Goal: Information Seeking & Learning: Learn about a topic

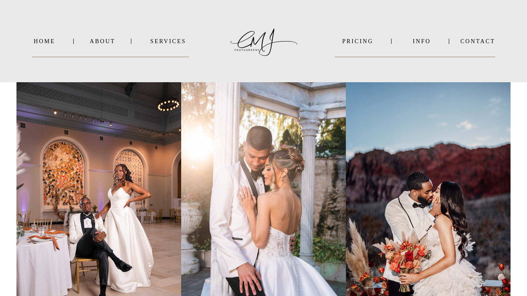
click at [360, 44] on nav "PRICING" at bounding box center [358, 41] width 46 height 6
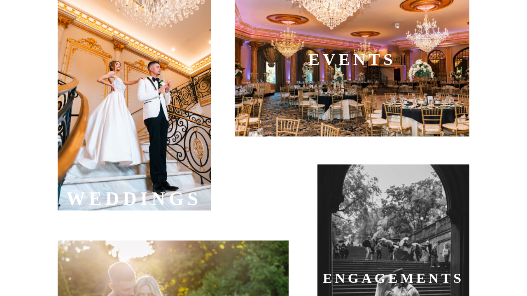
scroll to position [352, 0]
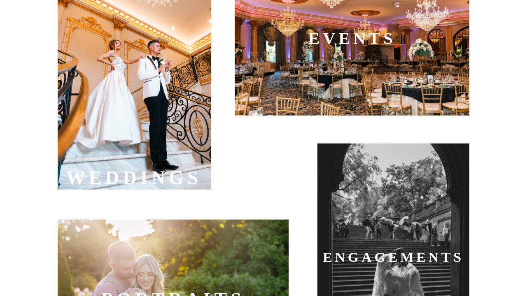
click at [123, 100] on div at bounding box center [134, 74] width 153 height 230
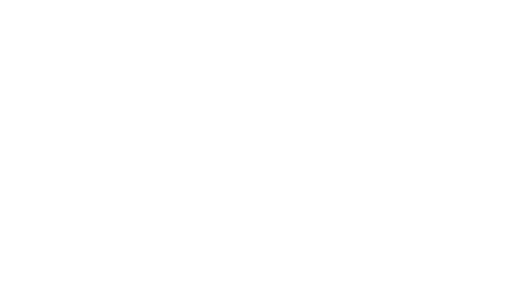
scroll to position [1213, 0]
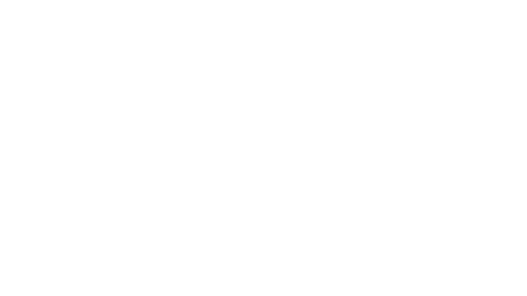
scroll to position [1823, 0]
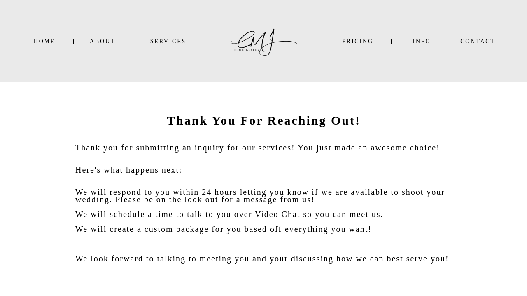
click at [165, 40] on nav "SERVICES" at bounding box center [168, 41] width 42 height 6
click at [185, 60] on b "ENGAGEMENTS" at bounding box center [181, 61] width 48 height 6
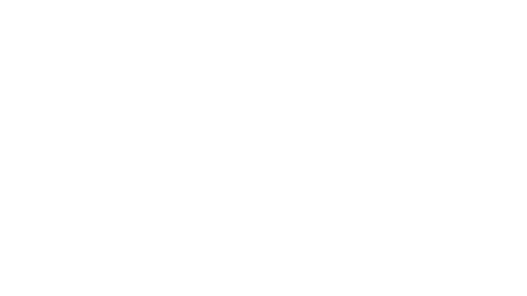
scroll to position [13366, 0]
